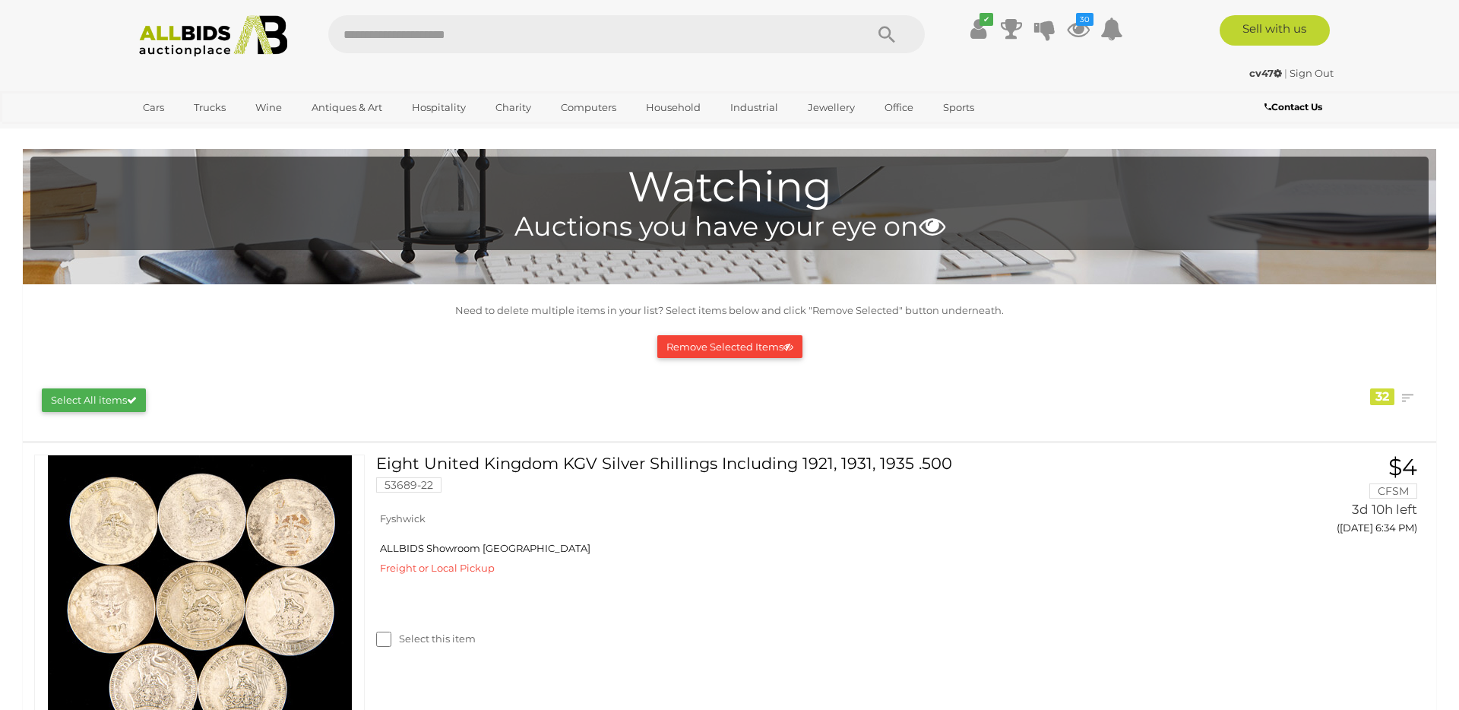
click at [202, 33] on img at bounding box center [213, 36] width 165 height 42
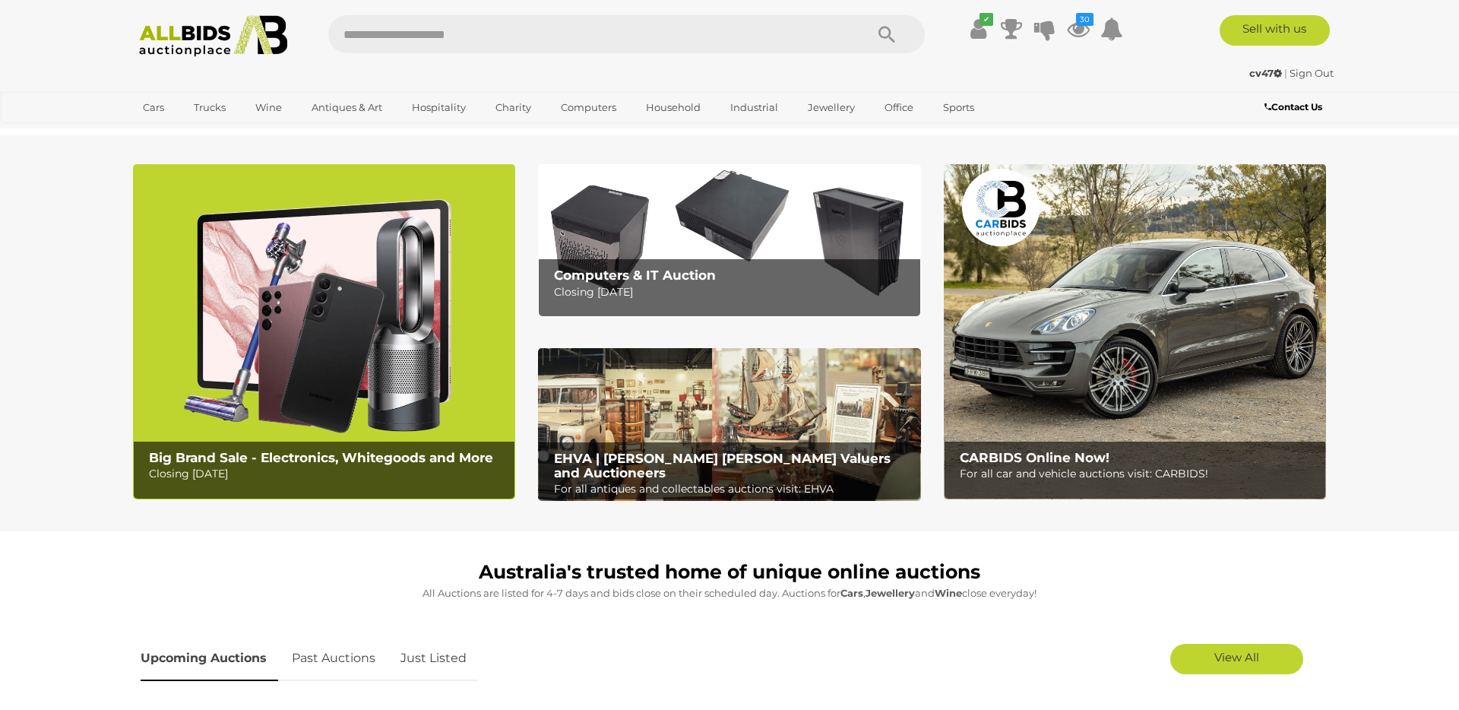
click at [178, 27] on img at bounding box center [213, 36] width 165 height 42
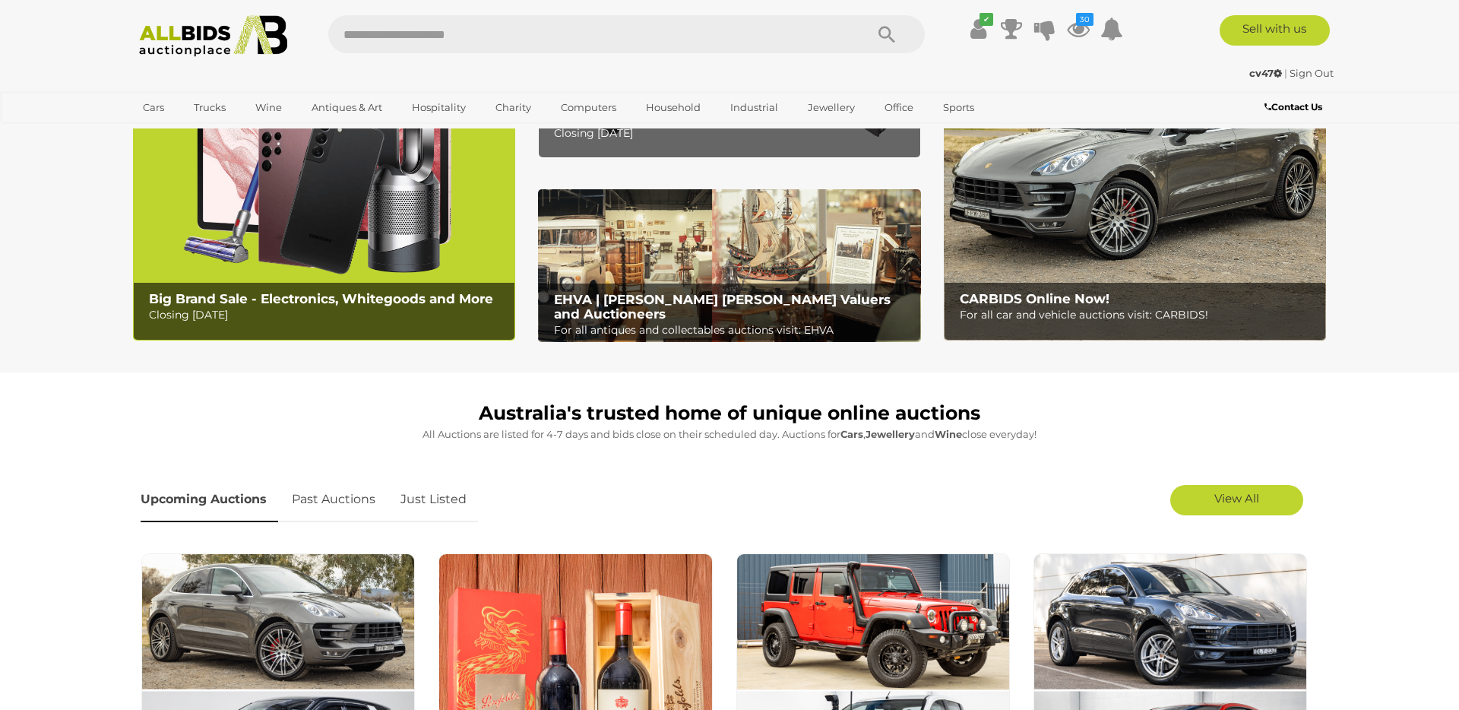
scroll to position [202, 0]
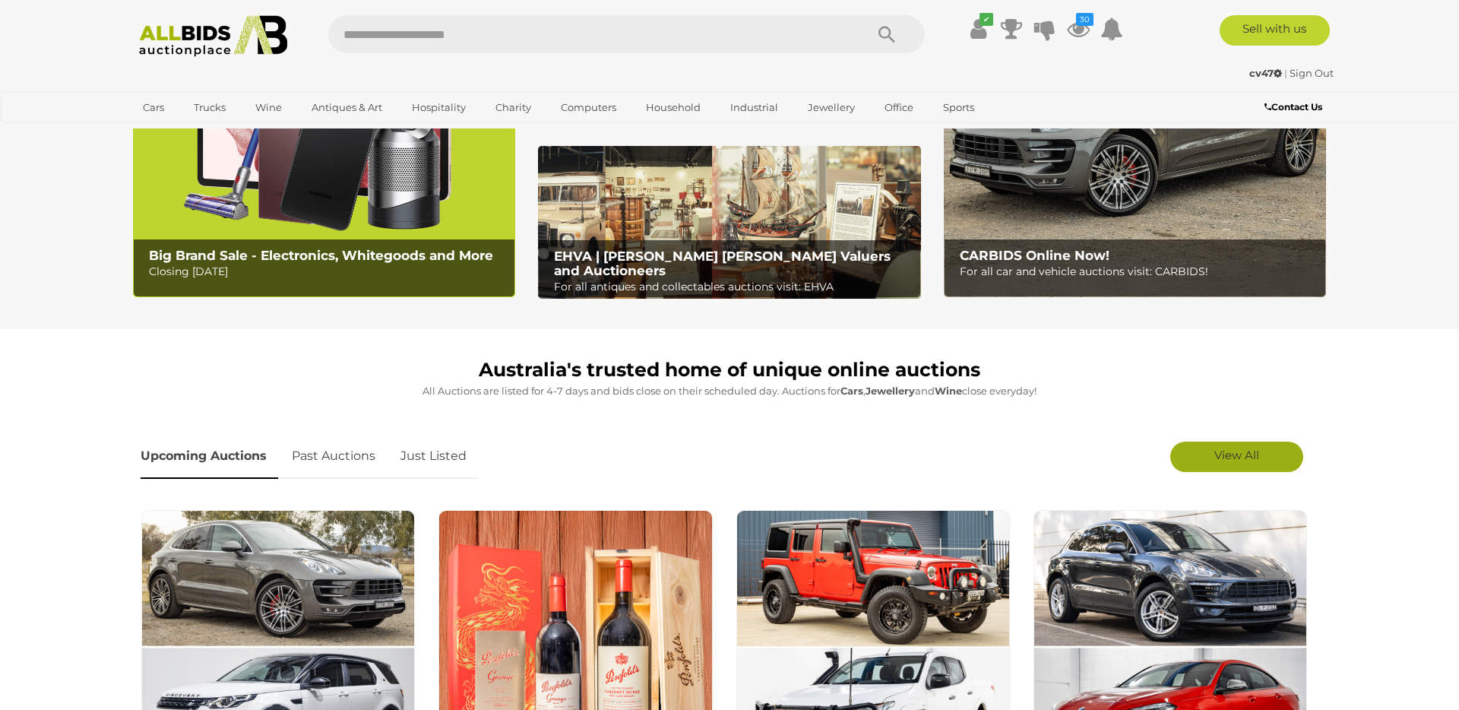
click at [1195, 447] on link "View All" at bounding box center [1236, 457] width 133 height 30
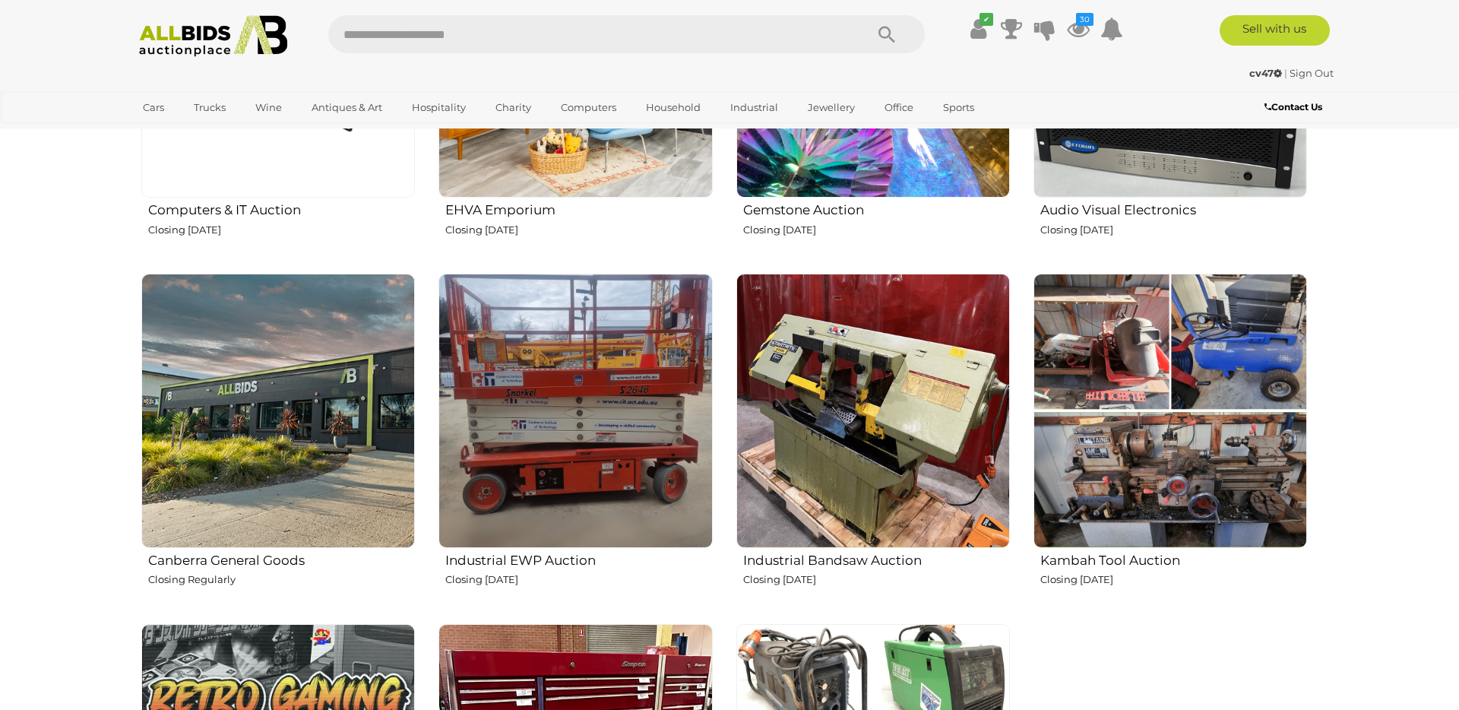
scroll to position [2448, 0]
